Goal: Task Accomplishment & Management: Manage account settings

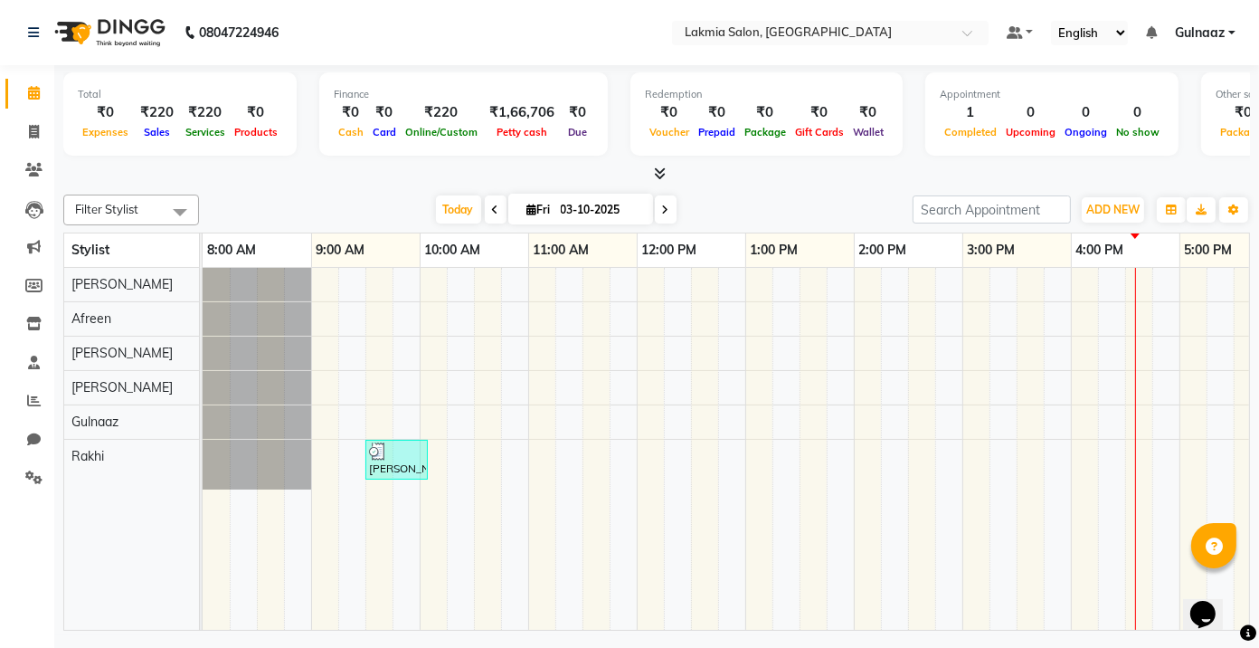
click at [390, 348] on div "[PERSON_NAME], TK01, 09:30 AM-10:05 AM, Eyebrows(S)-50,Forehead(S)-40,Chin(S)-8…" at bounding box center [908, 449] width 1411 height 362
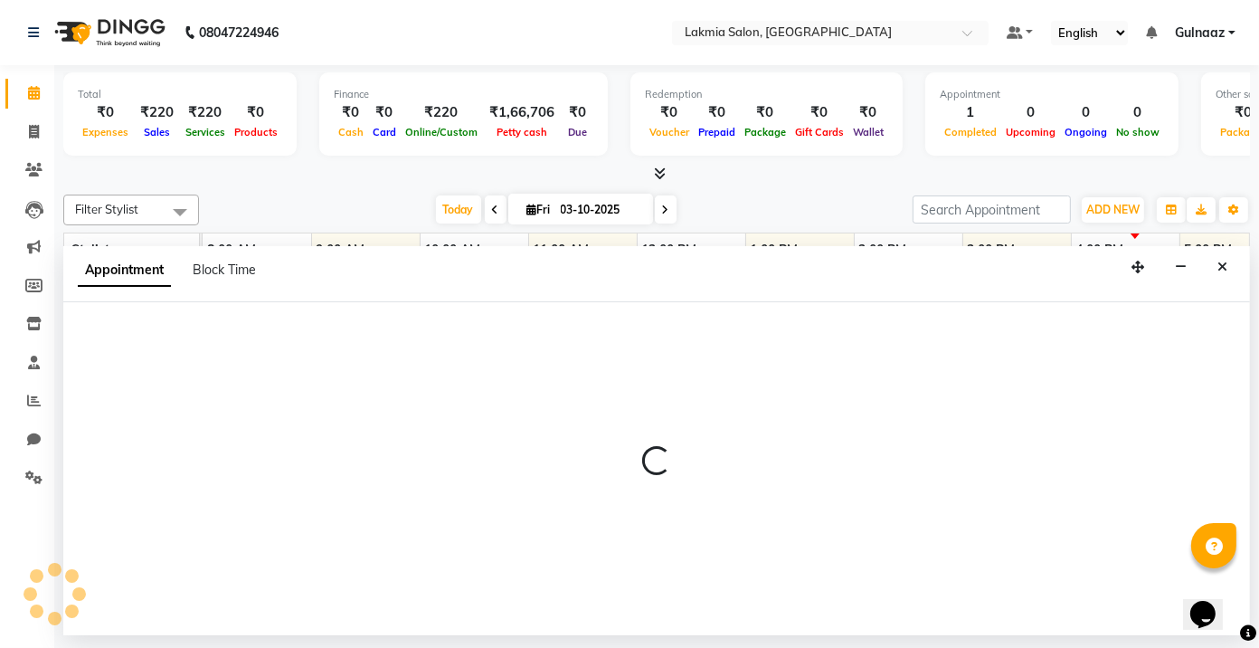
select select "79312"
select select "570"
select select "tentative"
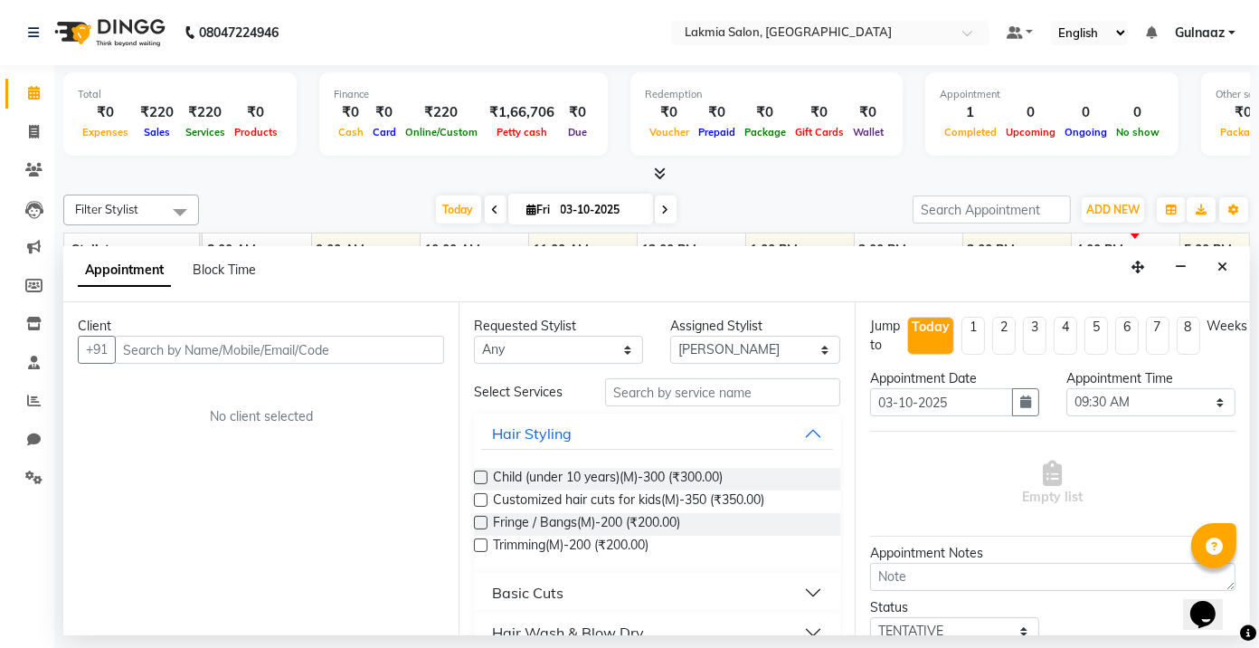
click at [359, 351] on input "text" at bounding box center [279, 350] width 329 height 28
click at [363, 349] on input "text" at bounding box center [279, 350] width 329 height 28
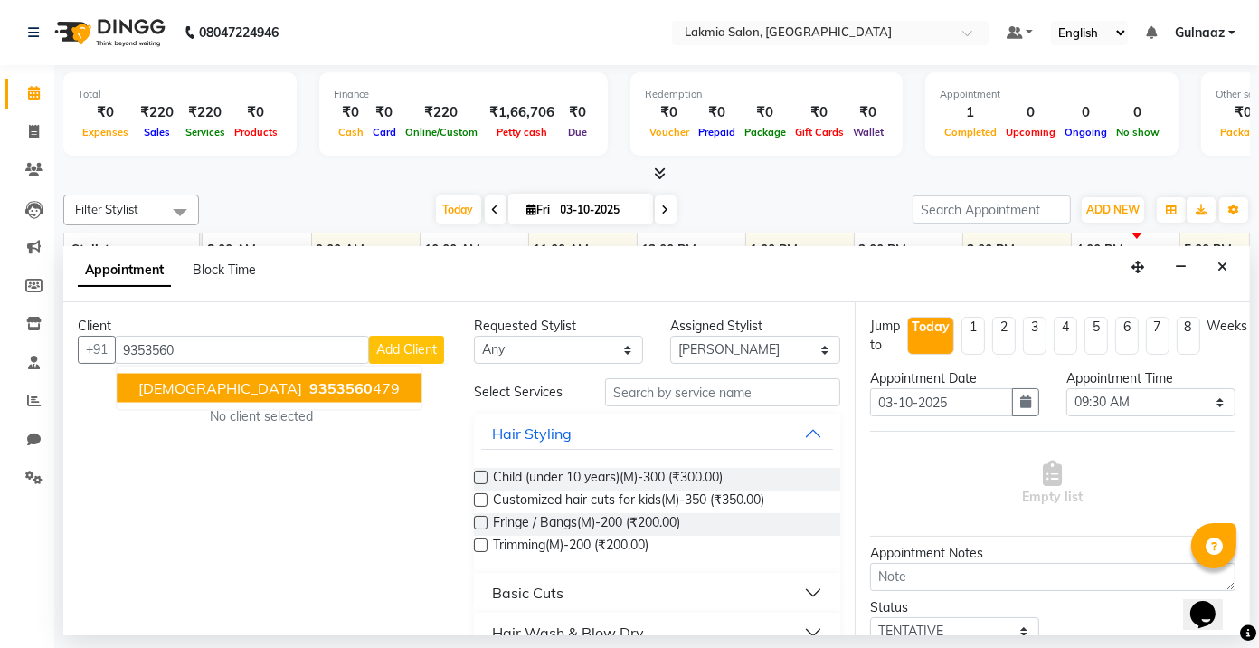
click at [306, 394] on ngb-highlight "9353560 479" at bounding box center [353, 388] width 94 height 18
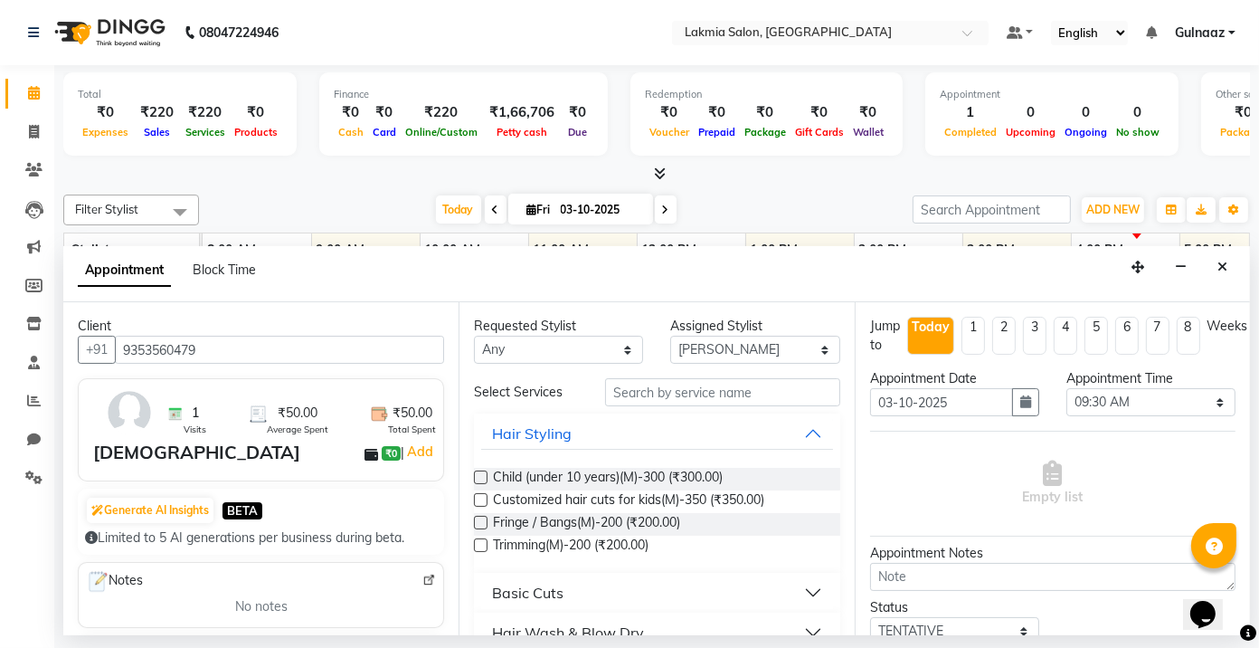
type input "9353560479"
click at [620, 345] on select "Any [PERSON_NAME] [PERSON_NAME] Rakhi [PERSON_NAME]" at bounding box center [558, 350] width 169 height 28
select select "86131"
click at [474, 336] on select "Any [PERSON_NAME] [PERSON_NAME] Rakhi [PERSON_NAME]" at bounding box center [558, 350] width 169 height 28
select select "86131"
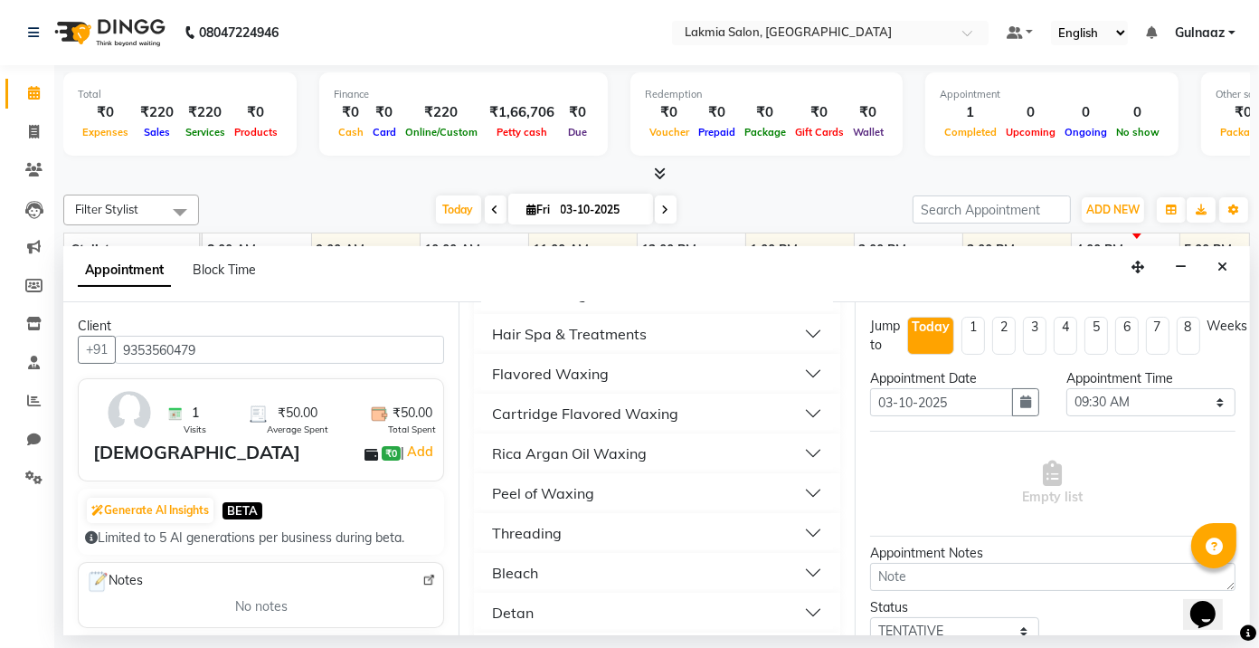
scroll to position [627, 0]
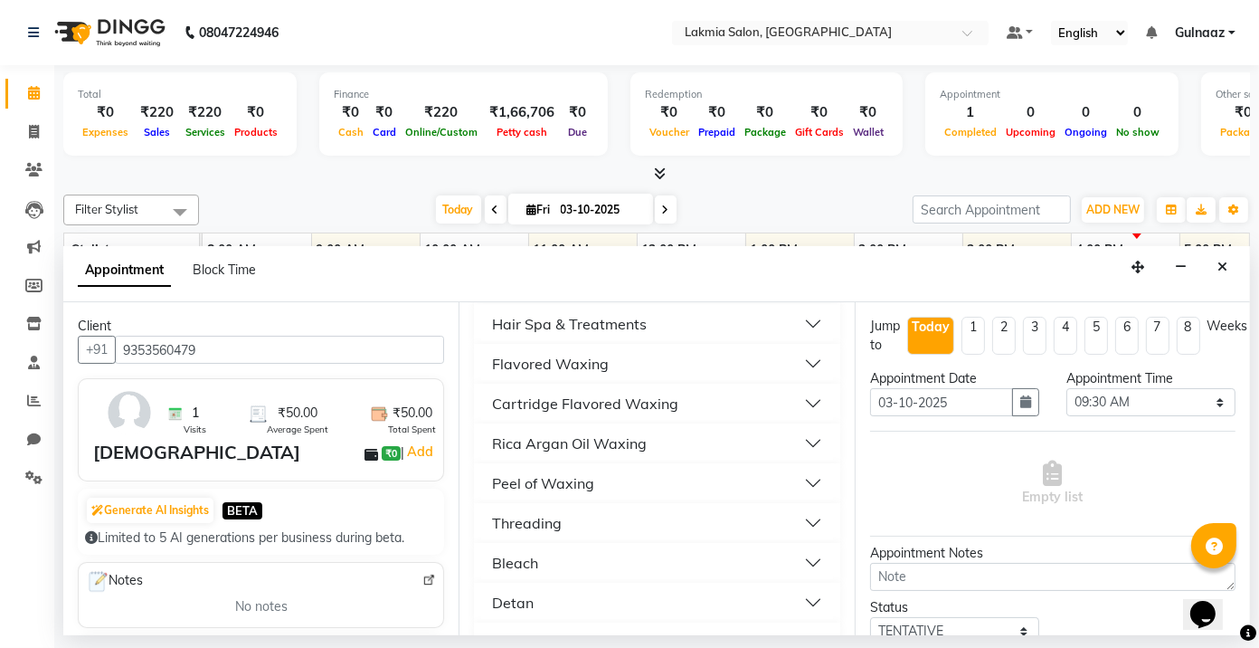
click at [734, 517] on button "Threading" at bounding box center [656, 523] width 351 height 33
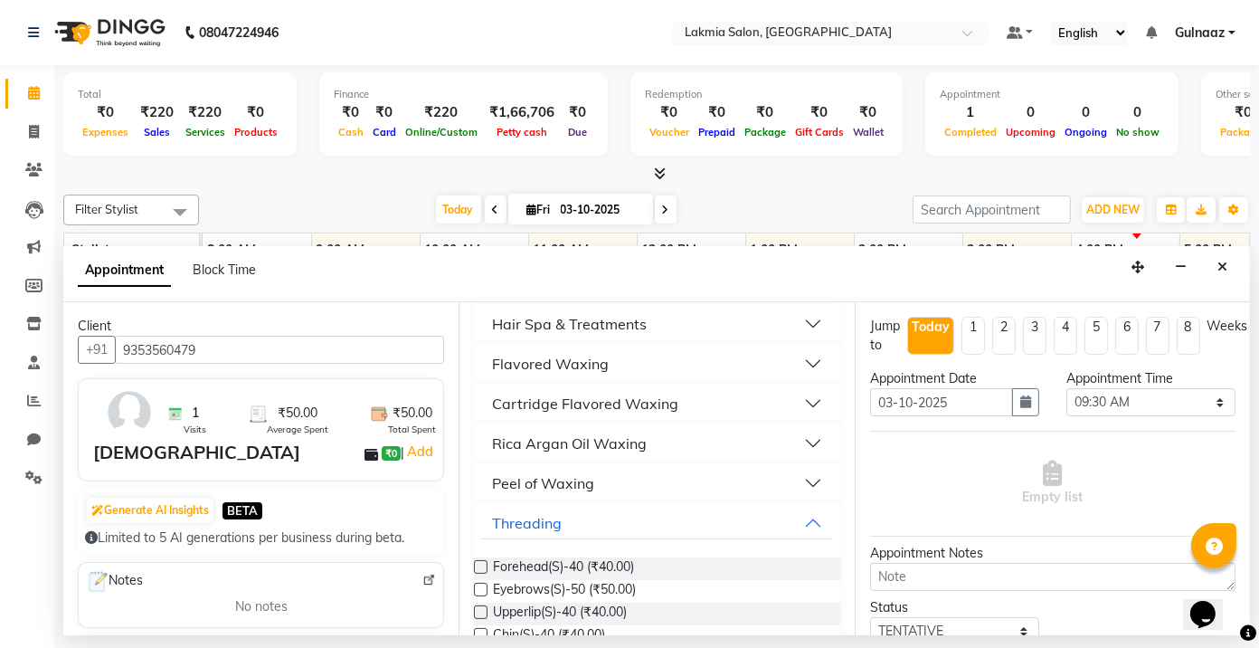
click at [479, 587] on label at bounding box center [481, 590] width 14 height 14
click at [479, 587] on input "checkbox" at bounding box center [480, 591] width 12 height 12
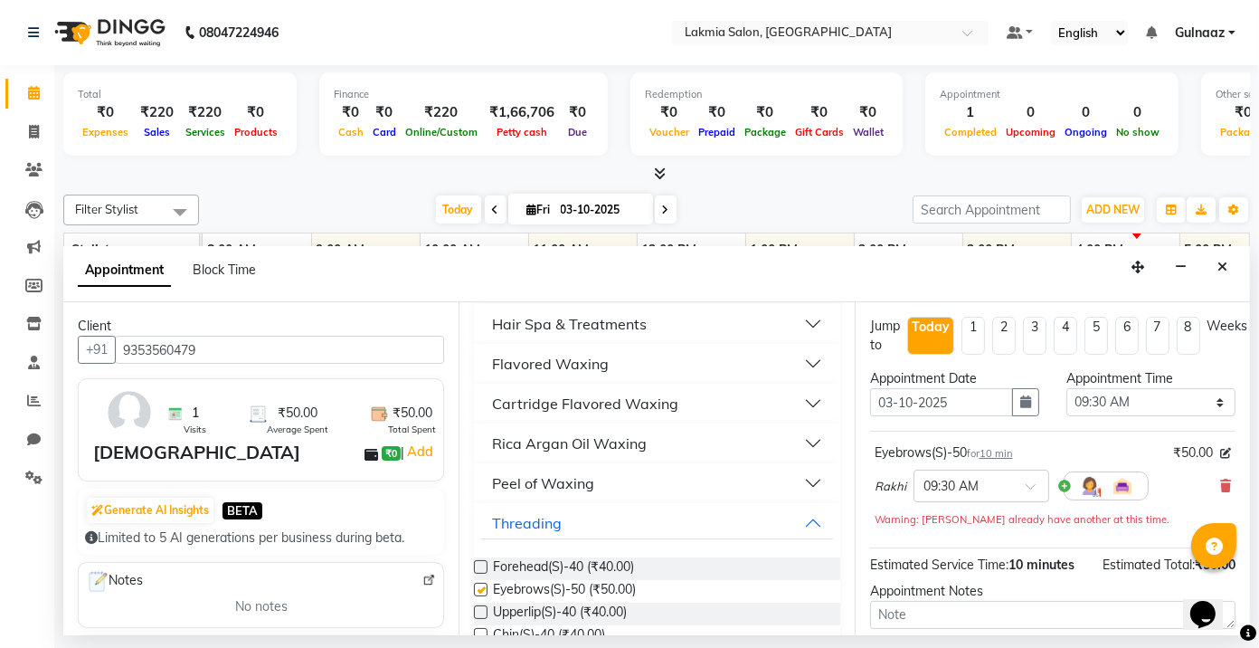
checkbox input "false"
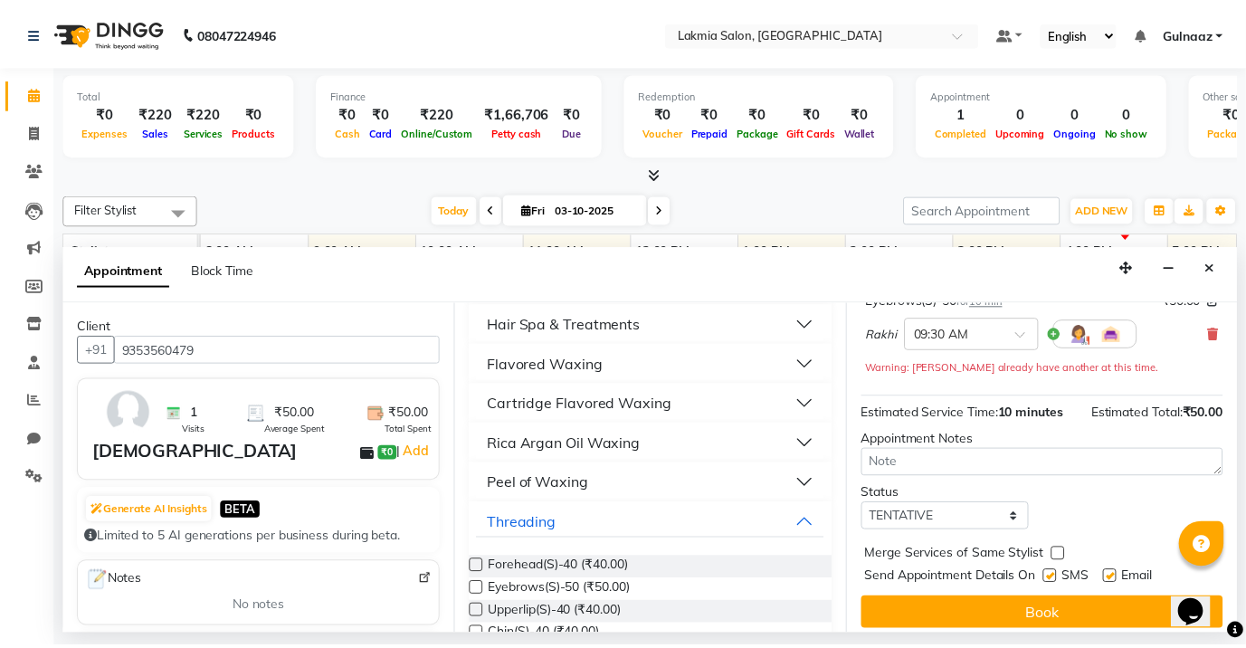
scroll to position [161, 0]
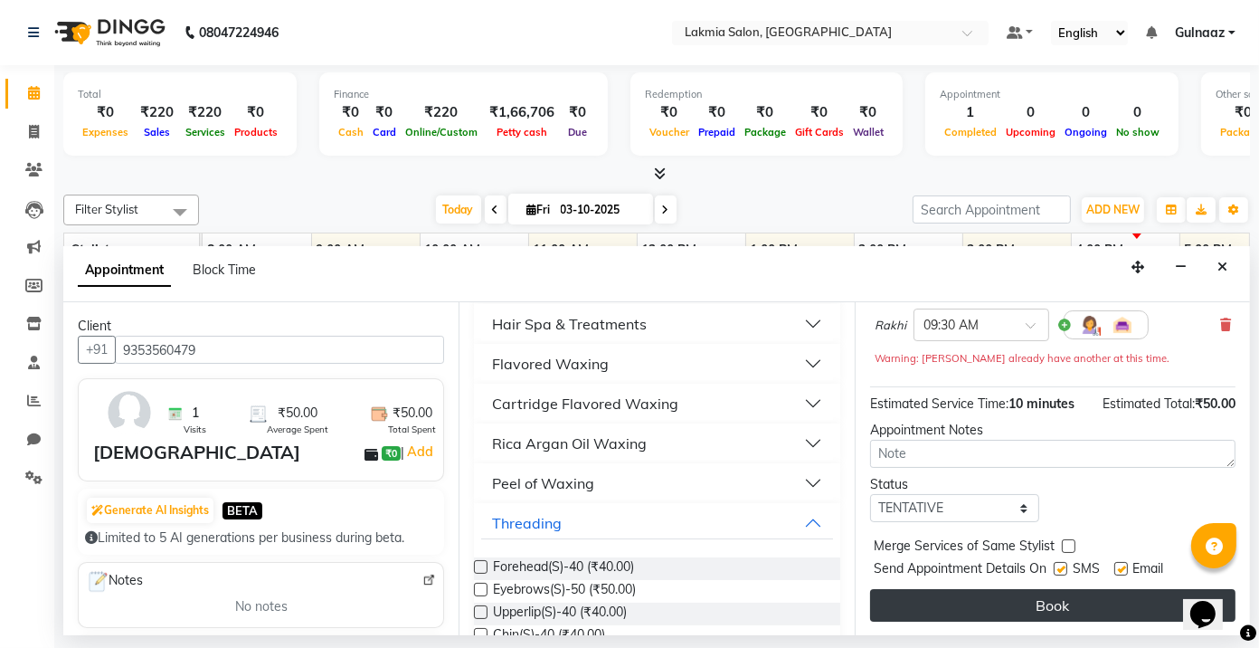
click at [1078, 602] on button "Book" at bounding box center [1052, 605] width 365 height 33
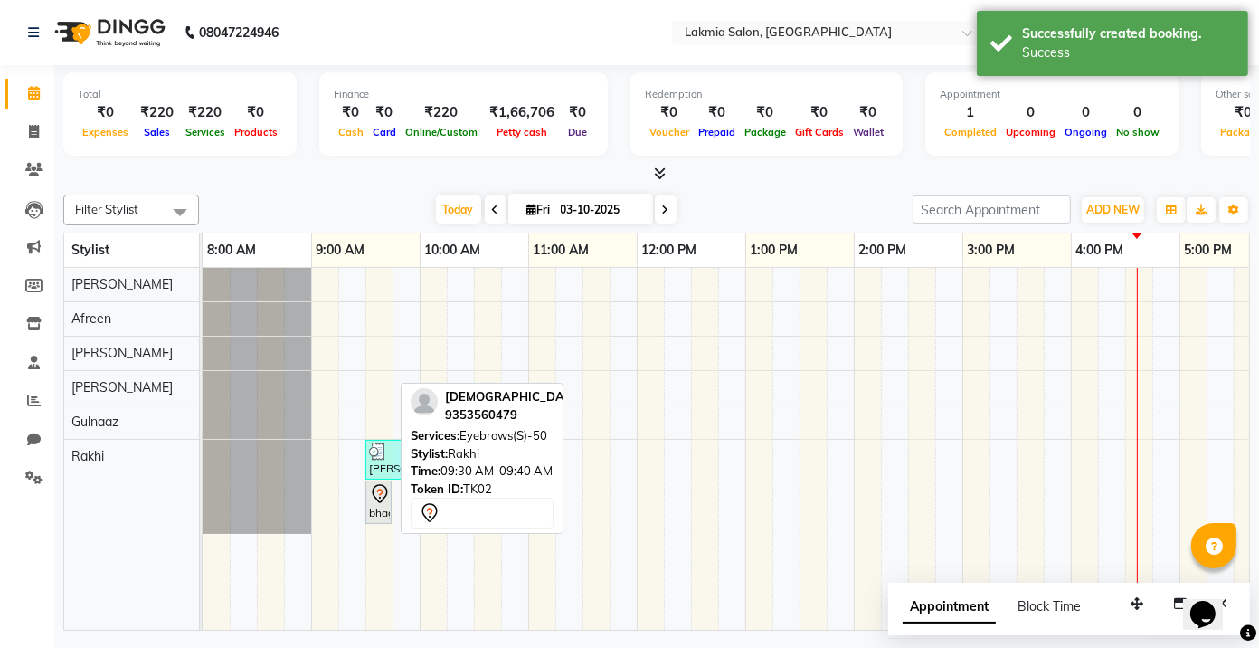
click at [376, 500] on icon at bounding box center [380, 494] width 22 height 22
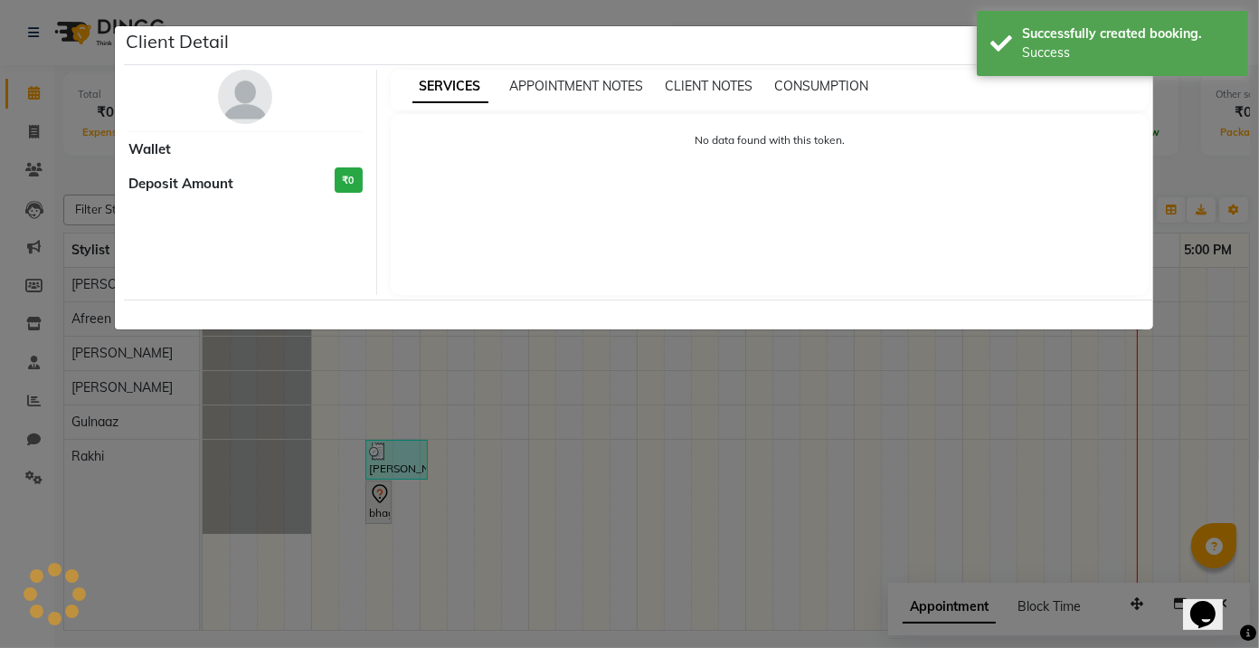
select select "7"
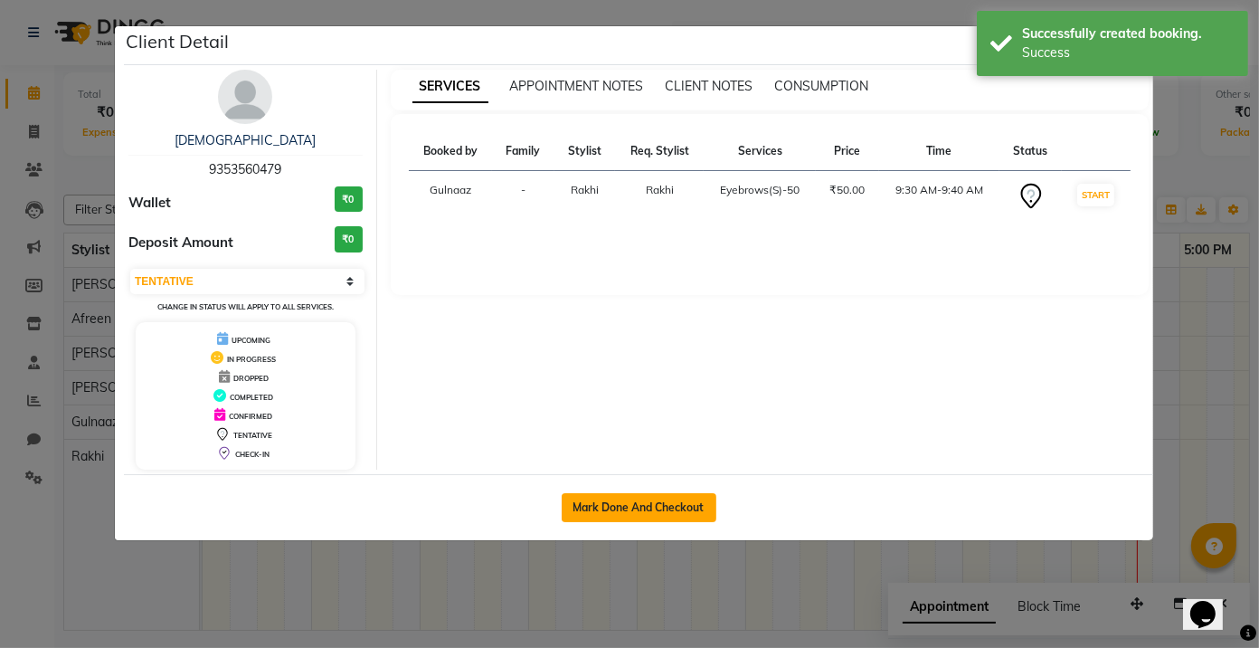
click at [681, 505] on button "Mark Done And Checkout" at bounding box center [639, 507] width 155 height 29
select select "8235"
select select "service"
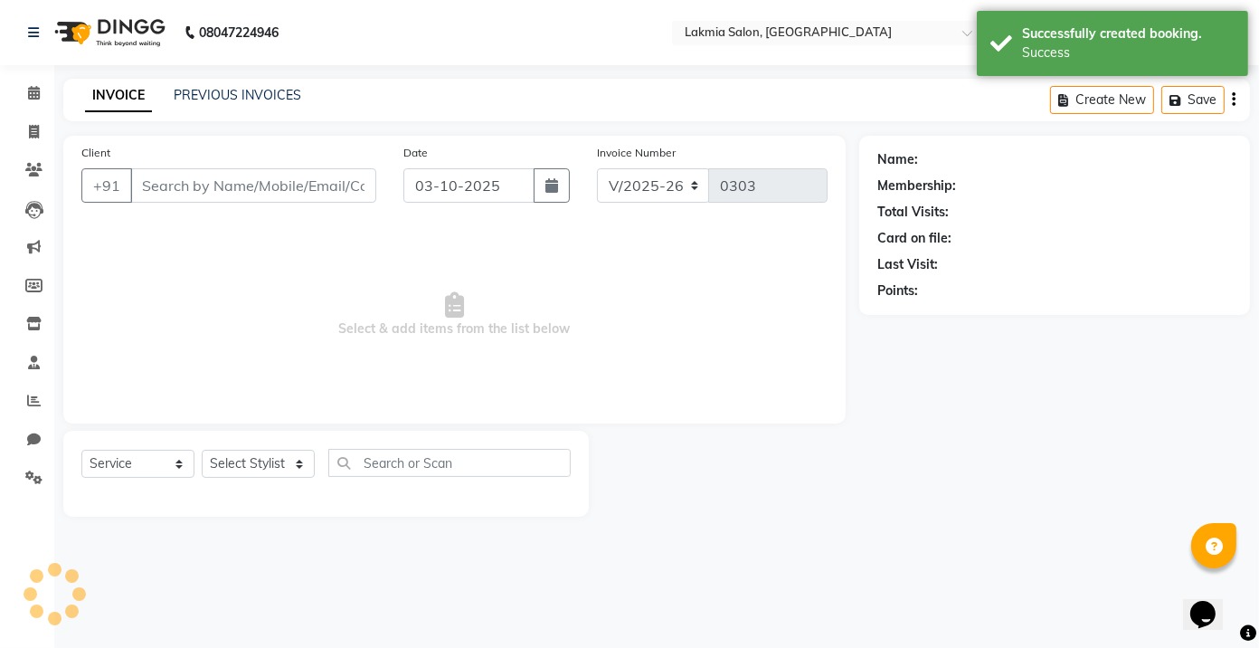
select select "3"
type input "9353560479"
select select "86131"
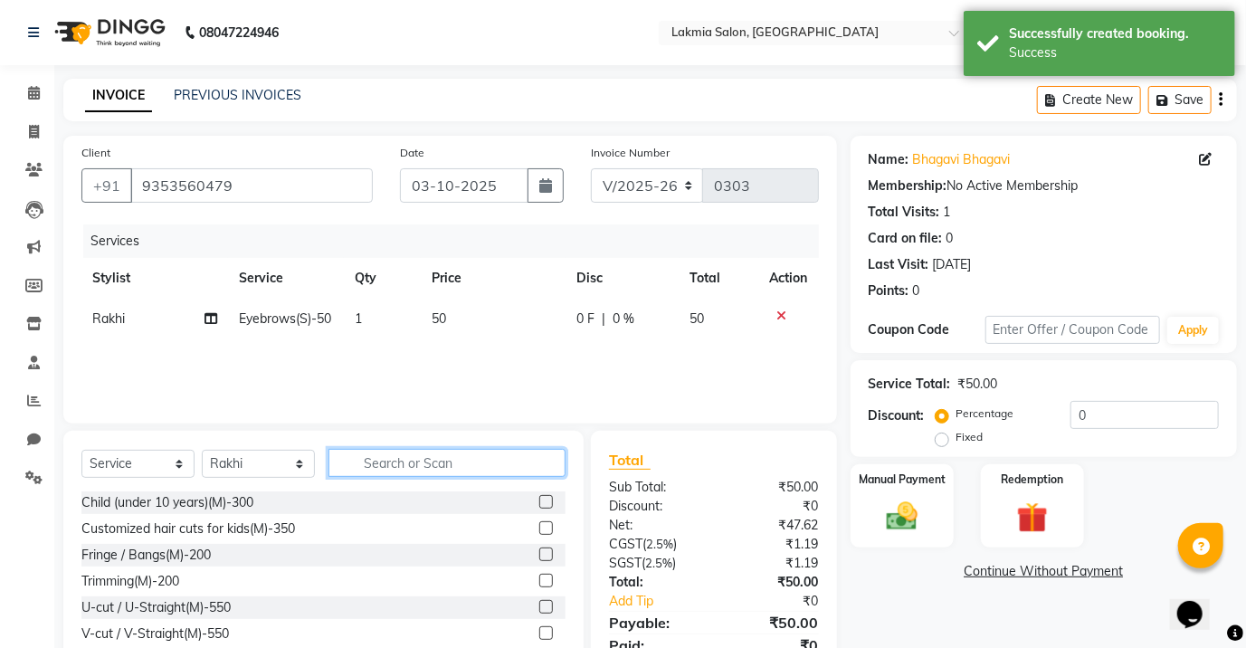
click at [479, 465] on input "text" at bounding box center [446, 463] width 237 height 28
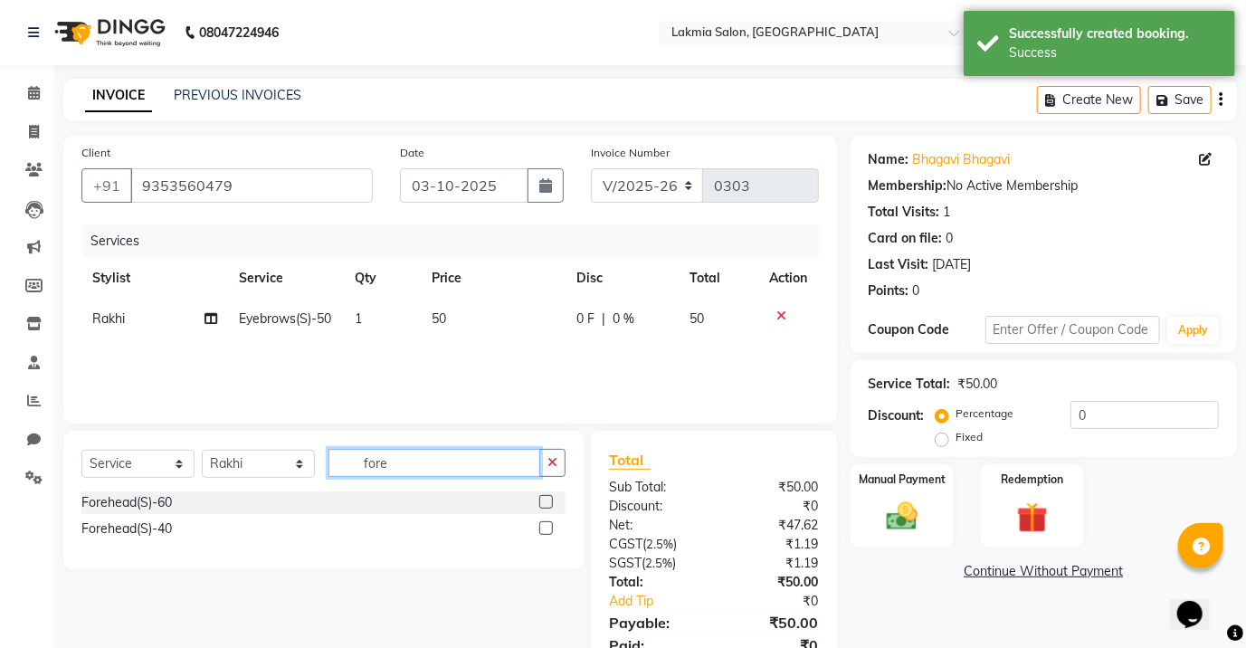
type input "fore"
click at [540, 525] on label at bounding box center [546, 528] width 14 height 14
click at [540, 525] on input "checkbox" at bounding box center [545, 529] width 12 height 12
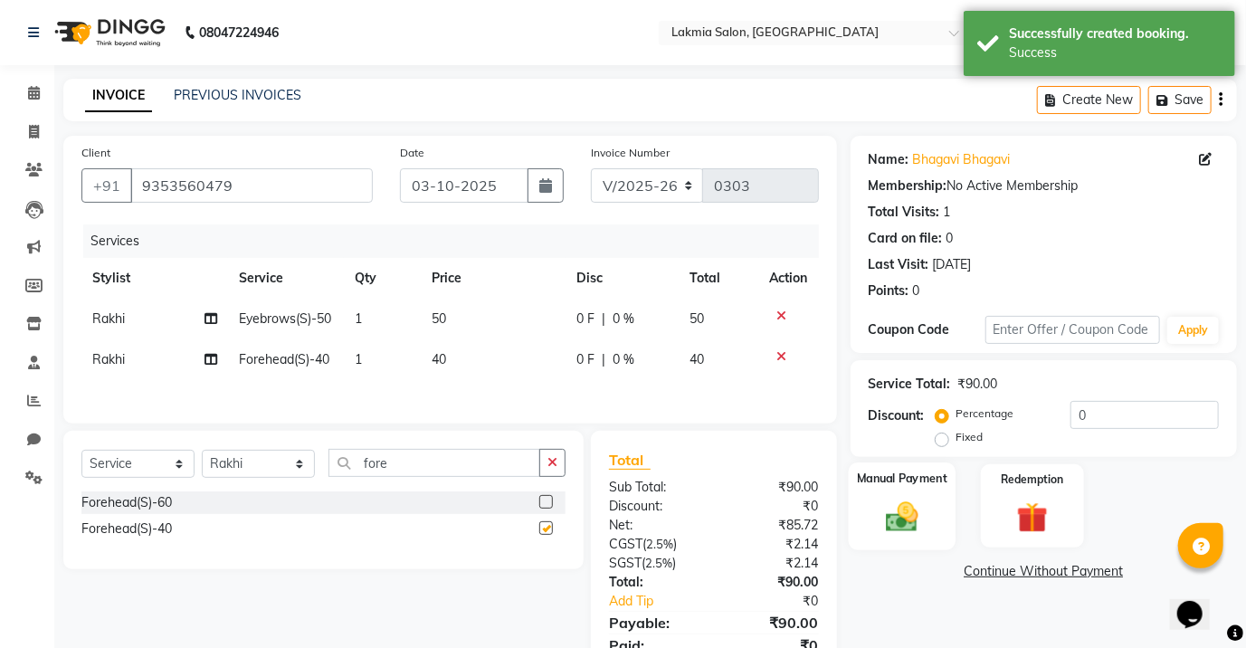
checkbox input "false"
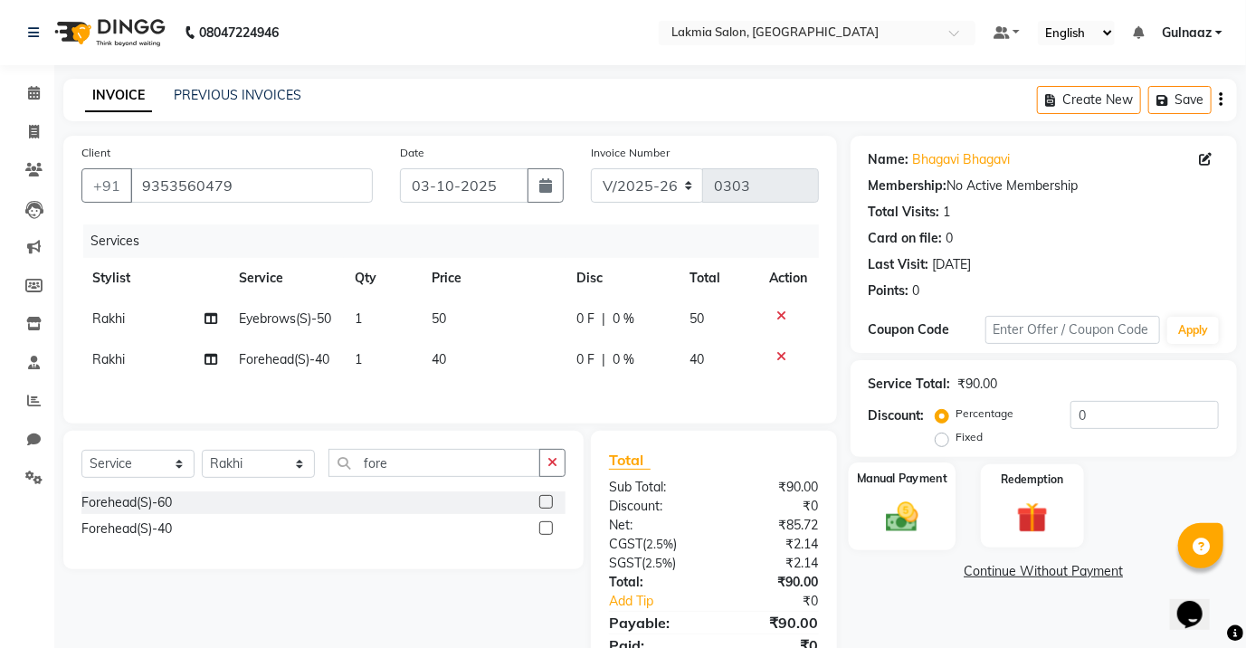
click at [906, 499] on img at bounding box center [902, 516] width 52 height 37
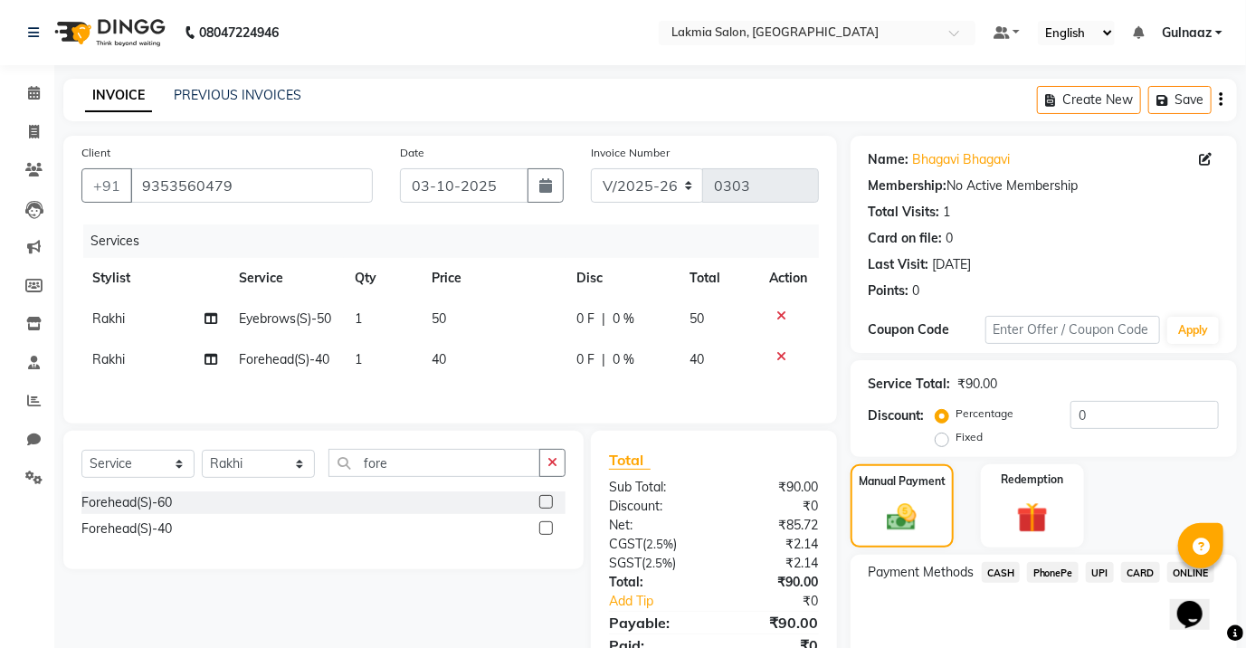
click at [1042, 571] on span "PhonePe" at bounding box center [1053, 572] width 52 height 21
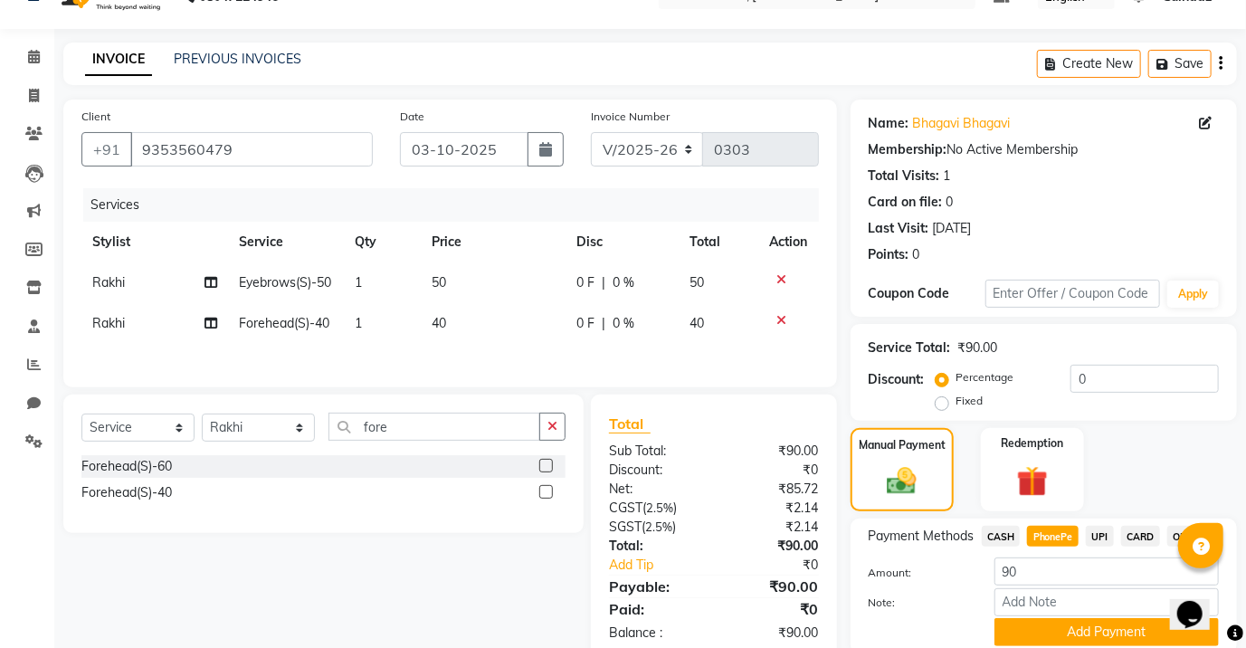
scroll to position [106, 0]
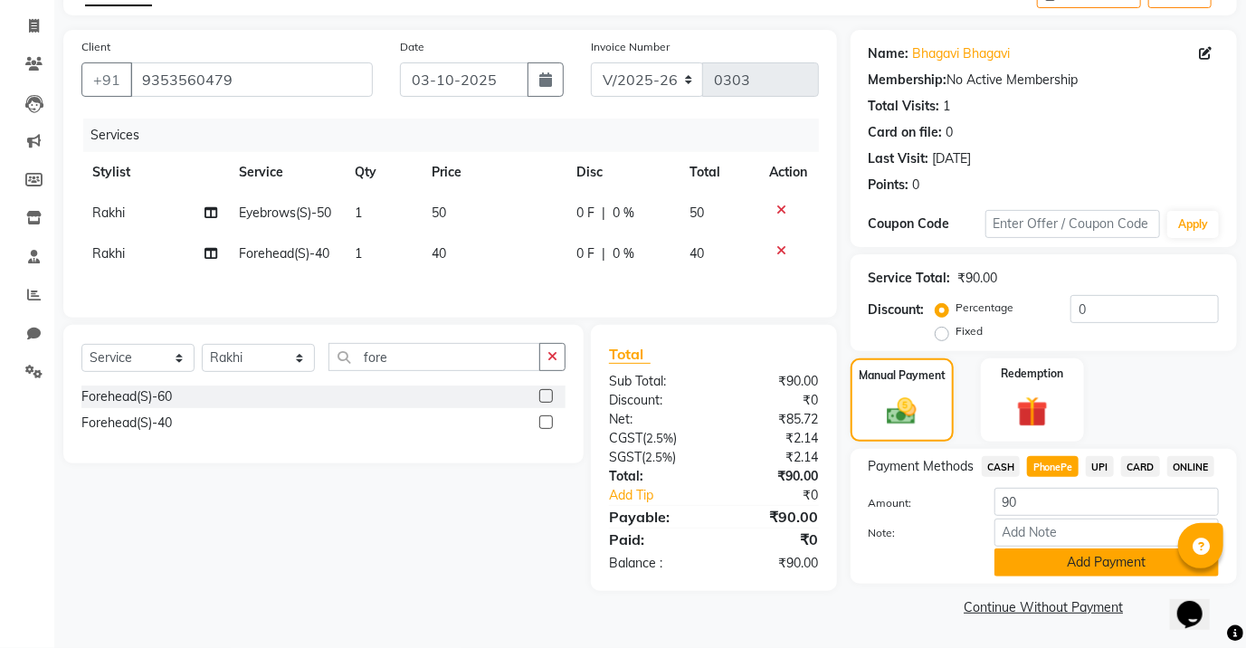
click at [1098, 563] on button "Add Payment" at bounding box center [1106, 562] width 224 height 28
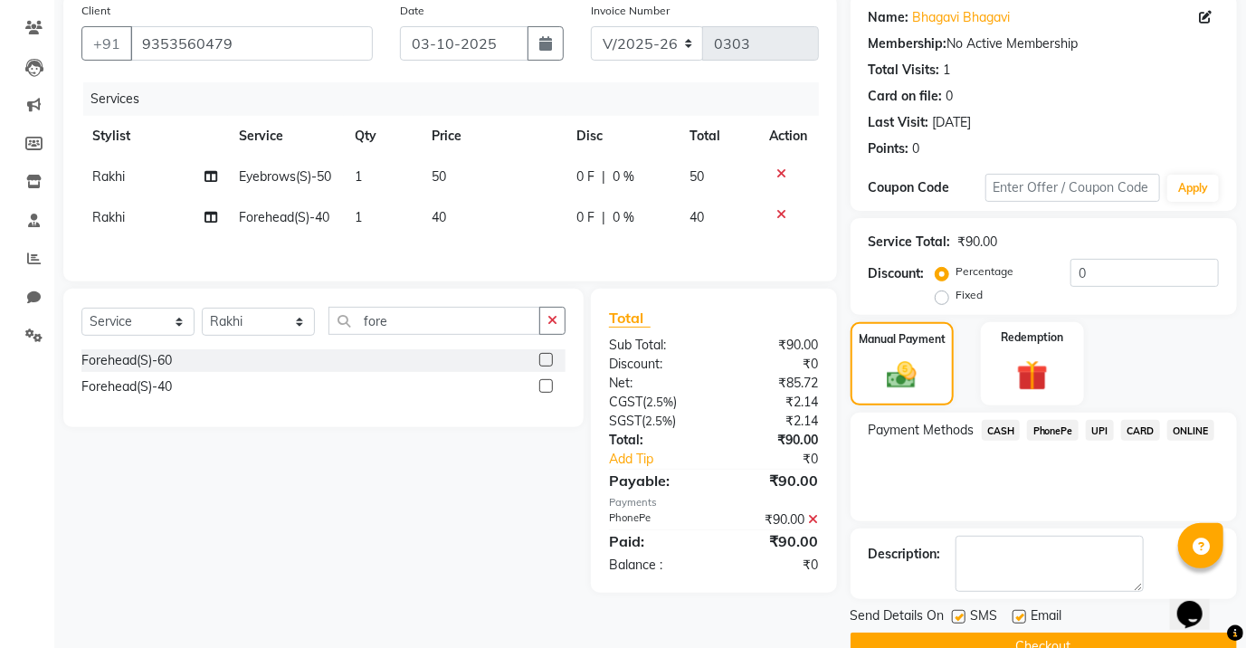
scroll to position [181, 0]
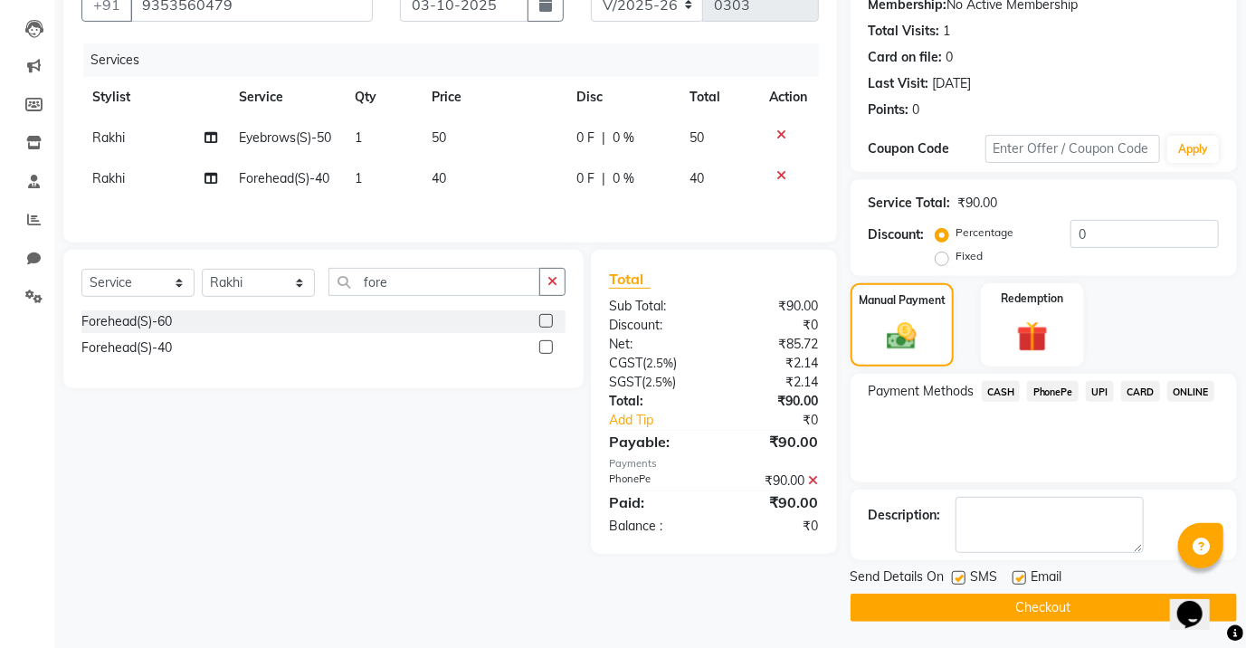
click at [1017, 574] on label at bounding box center [1019, 578] width 14 height 14
click at [1017, 574] on input "checkbox" at bounding box center [1018, 579] width 12 height 12
checkbox input "false"
click at [1030, 612] on button "Checkout" at bounding box center [1043, 607] width 386 height 28
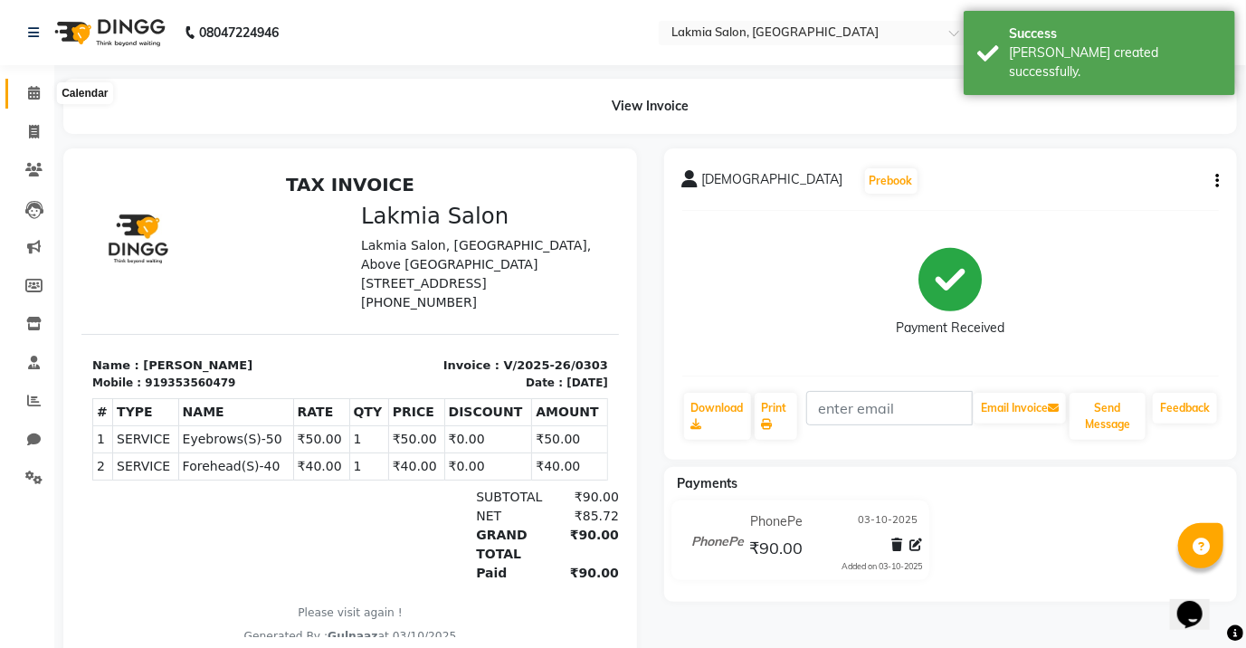
click at [30, 98] on icon at bounding box center [34, 93] width 12 height 14
